Goal: Find specific page/section

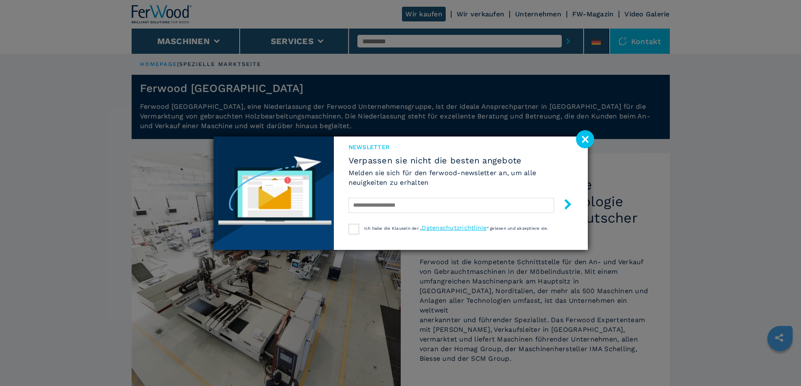
click at [578, 136] on image at bounding box center [585, 139] width 18 height 18
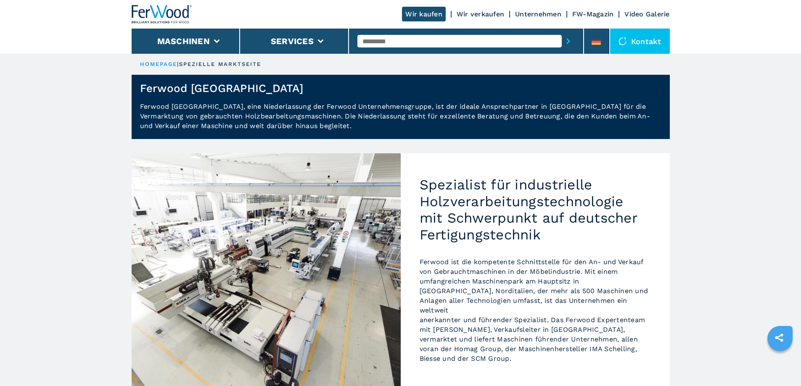
click at [139, 6] on img at bounding box center [162, 14] width 61 height 18
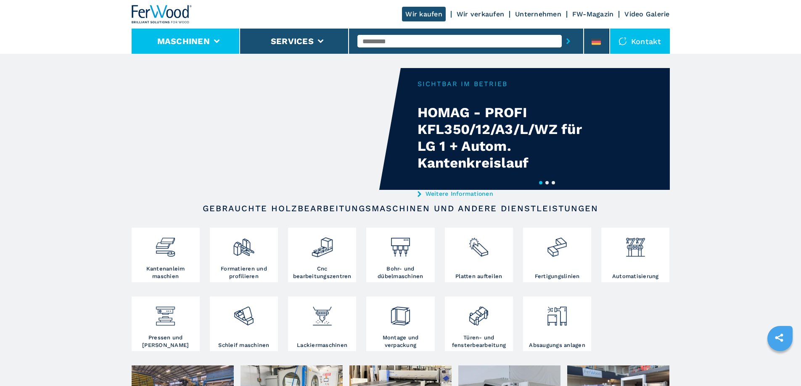
click at [192, 38] on button "Maschinen" at bounding box center [183, 41] width 53 height 10
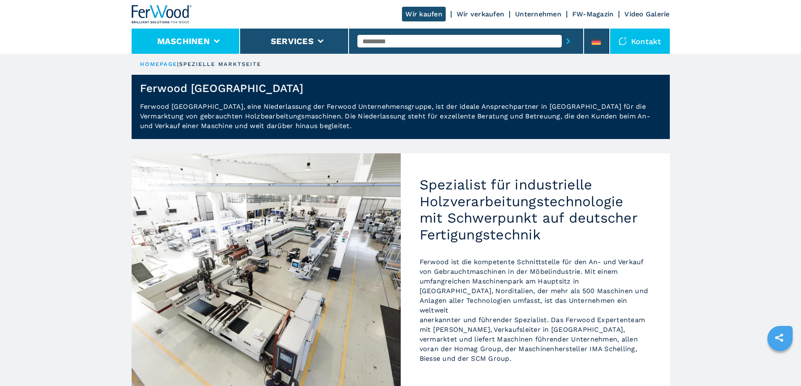
click at [211, 40] on li "Maschinen" at bounding box center [186, 41] width 109 height 25
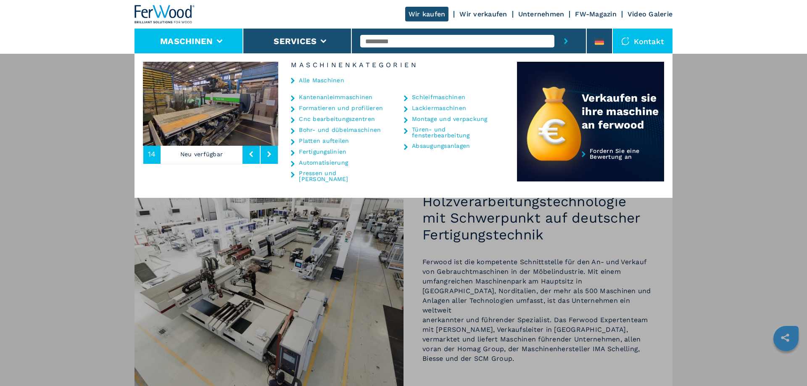
click at [329, 117] on link "Cnc bearbeitungszentren" at bounding box center [337, 119] width 76 height 6
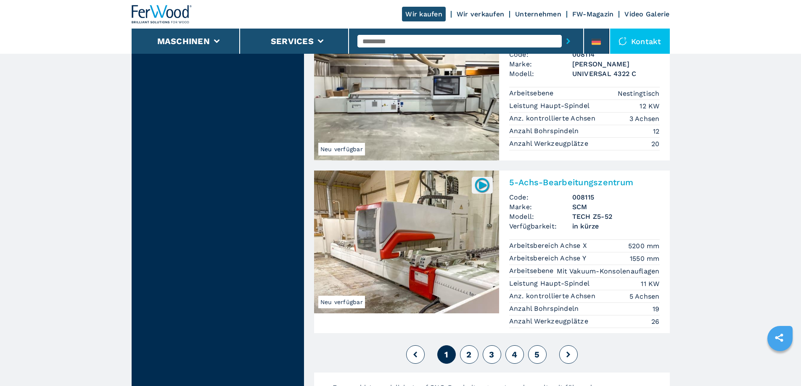
scroll to position [2060, 0]
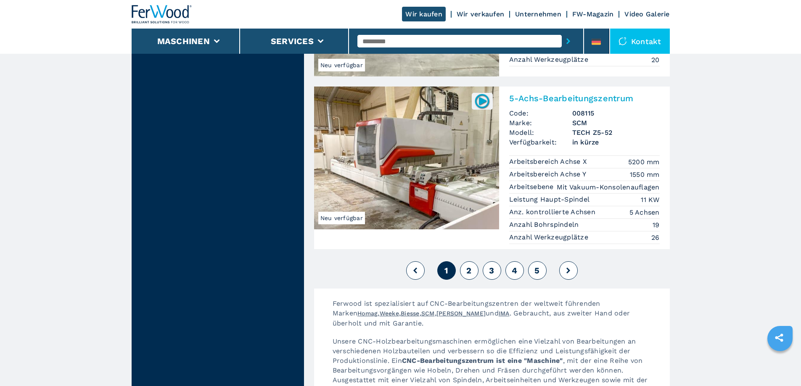
click at [468, 266] on span "2" at bounding box center [468, 271] width 5 height 10
